Goal: Navigation & Orientation: Find specific page/section

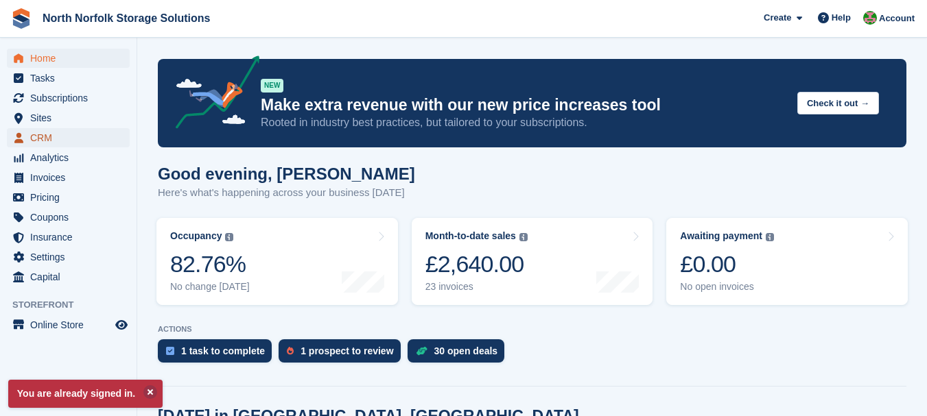
click at [46, 140] on span "CRM" at bounding box center [71, 137] width 82 height 19
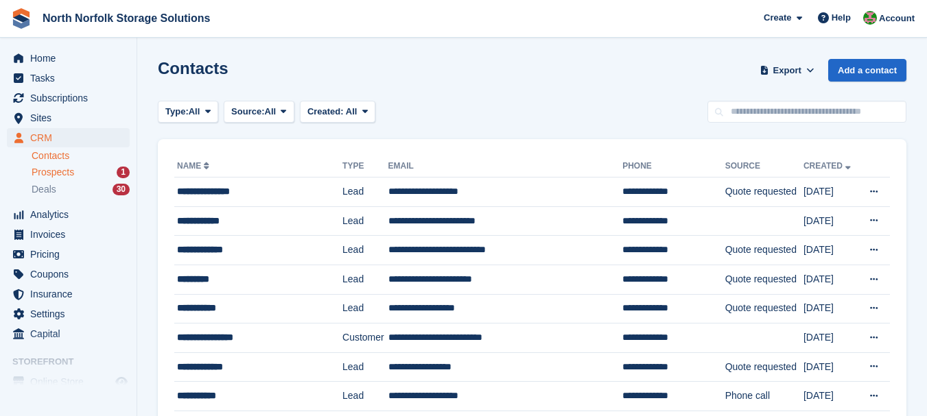
click at [47, 176] on span "Prospects" at bounding box center [53, 172] width 43 height 13
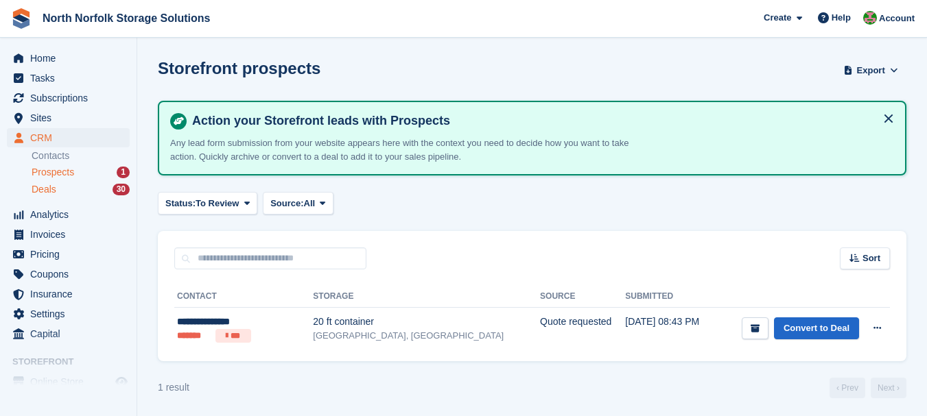
click at [45, 193] on span "Deals" at bounding box center [44, 189] width 25 height 13
